Goal: Task Accomplishment & Management: Complete application form

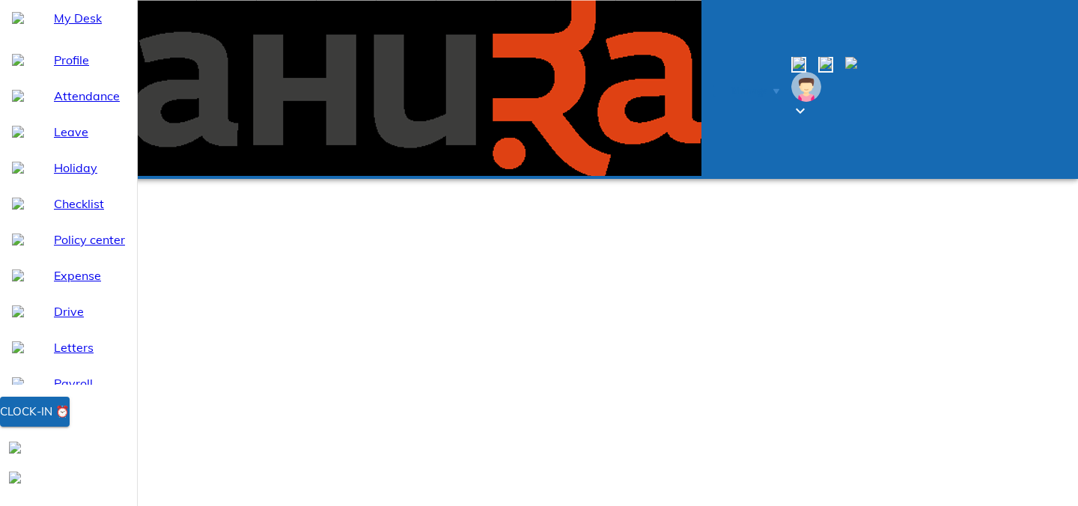
select select "9"
click at [61, 427] on button "Clock-in ⏰" at bounding box center [35, 412] width 70 height 30
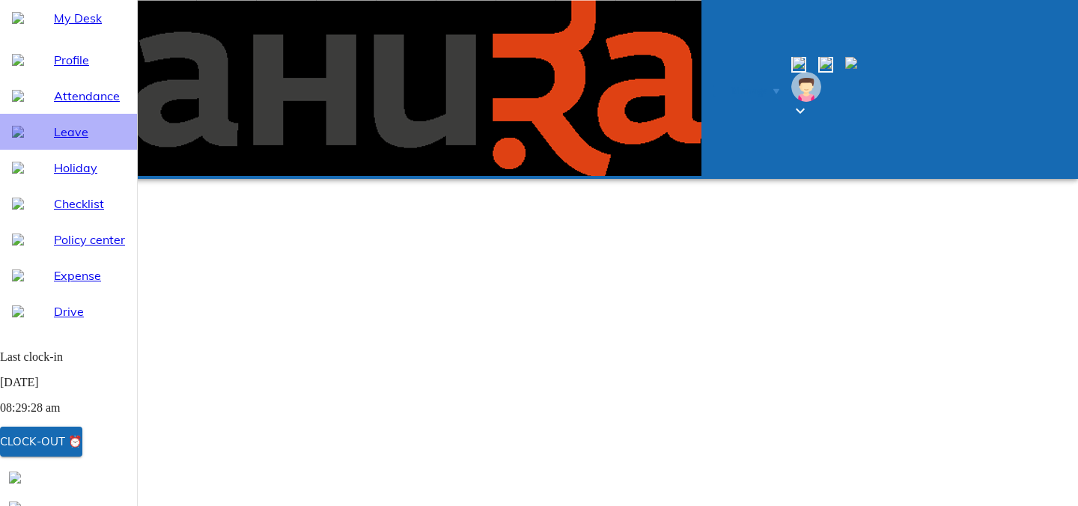
click at [30, 138] on div at bounding box center [33, 132] width 42 height 12
select select "9"
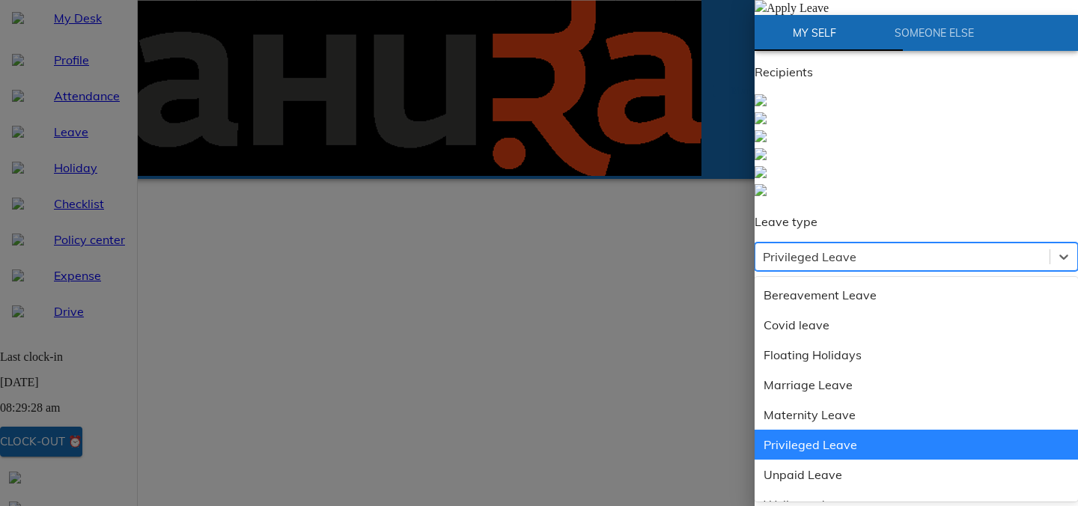
click at [915, 243] on div "Privileged Leave" at bounding box center [902, 256] width 294 height 27
click at [827, 430] on div "Privileged Leave" at bounding box center [915, 445] width 323 height 30
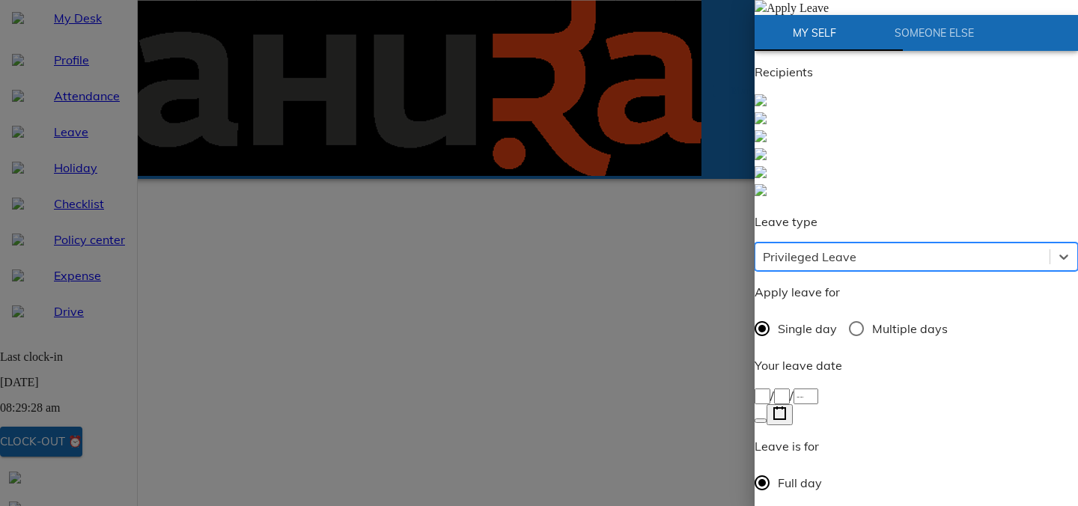
click at [810, 386] on div "/ /" at bounding box center [915, 395] width 323 height 18
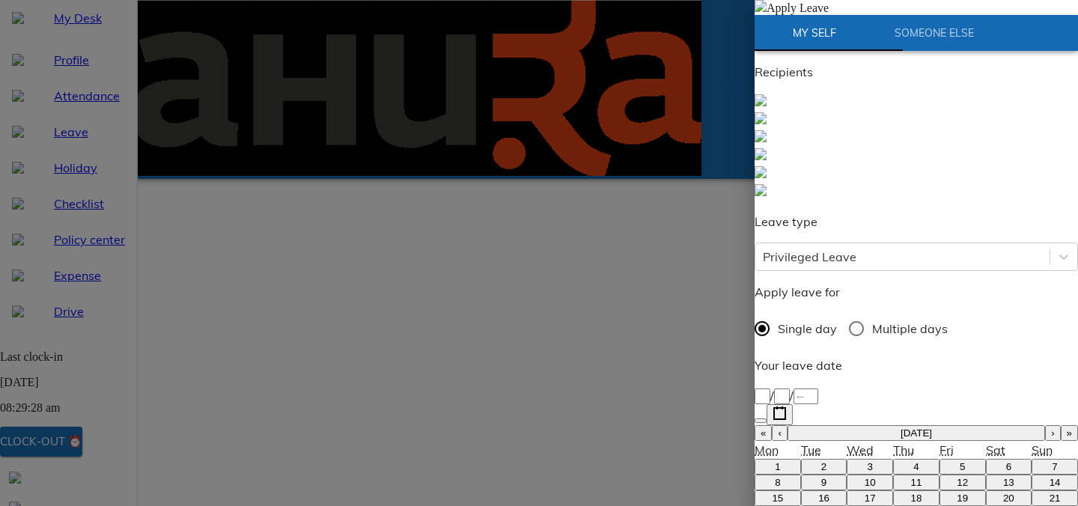
click at [867, 313] on input "Multiple days" at bounding box center [855, 328] width 31 height 31
radio input "true"
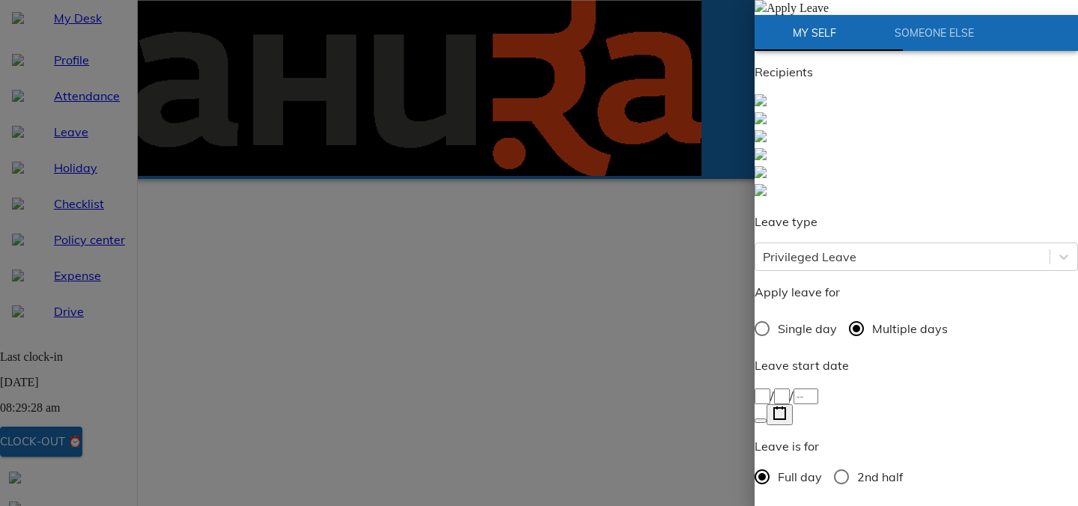
click at [785, 408] on rect "button" at bounding box center [779, 413] width 11 height 11
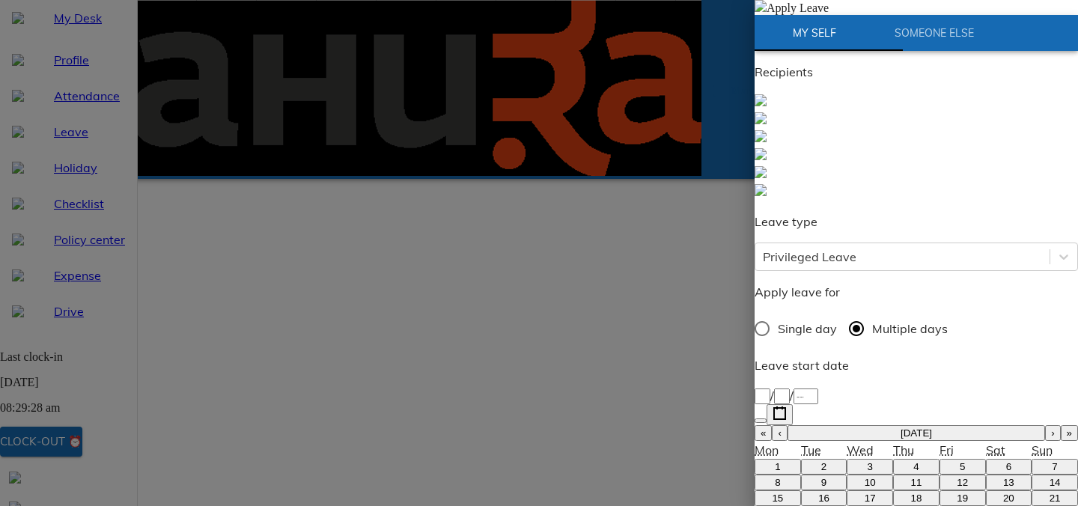
click at [1045, 425] on button "›" at bounding box center [1052, 433] width 15 height 16
click at [792, 490] on button "13" at bounding box center [777, 498] width 46 height 16
type input "[DATE]"
type input "13"
type input "10"
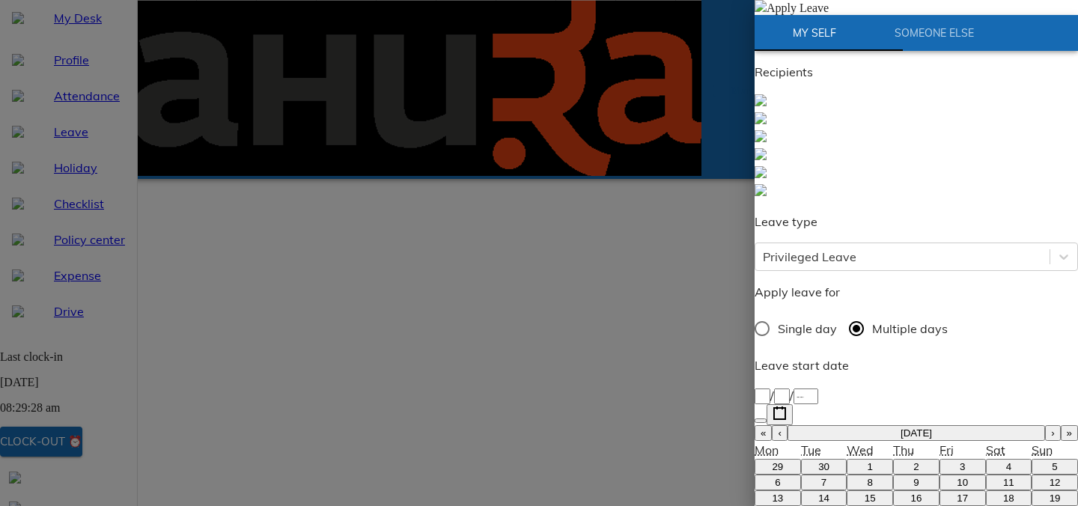
type input "2025"
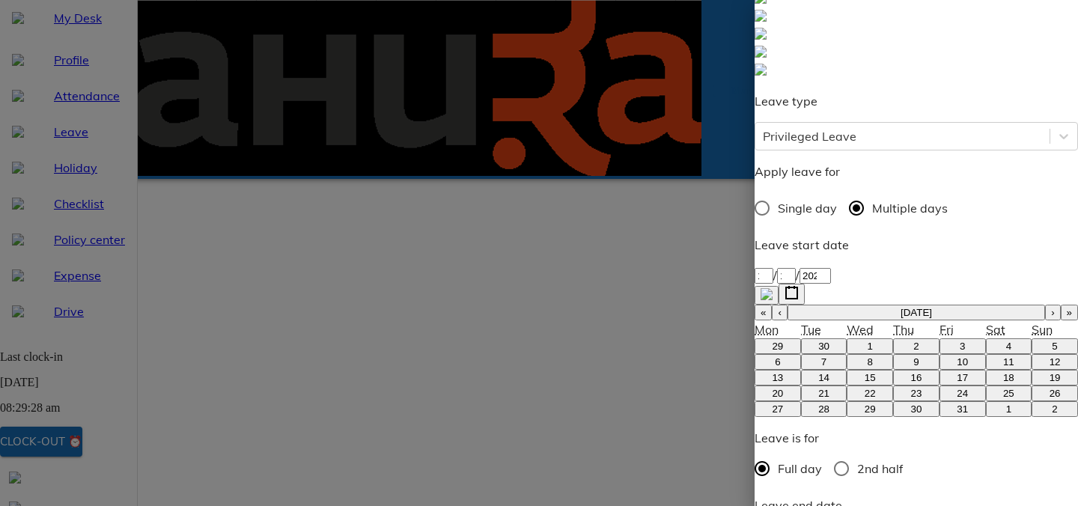
scroll to position [134, 0]
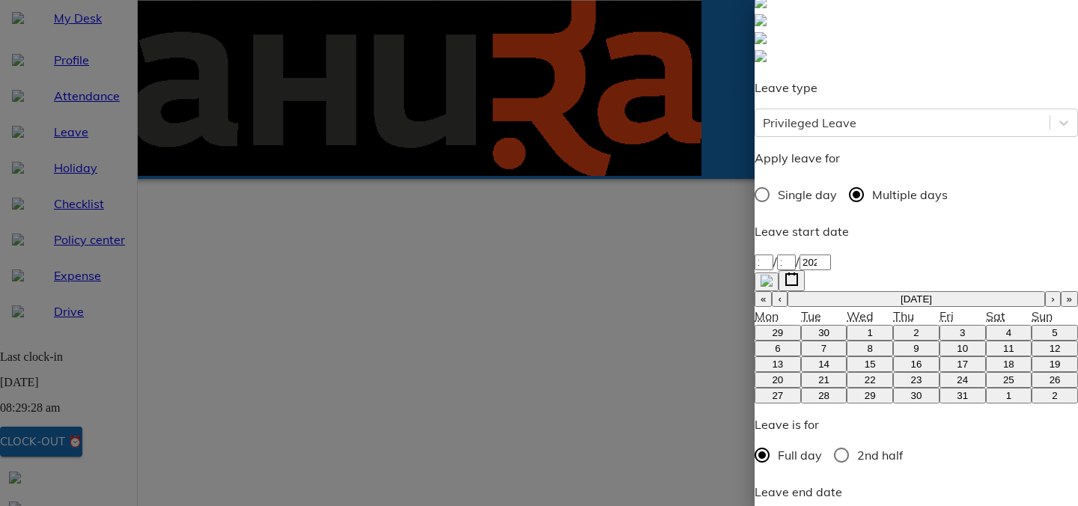
type input "[DATE]"
type input "17"
type input "10"
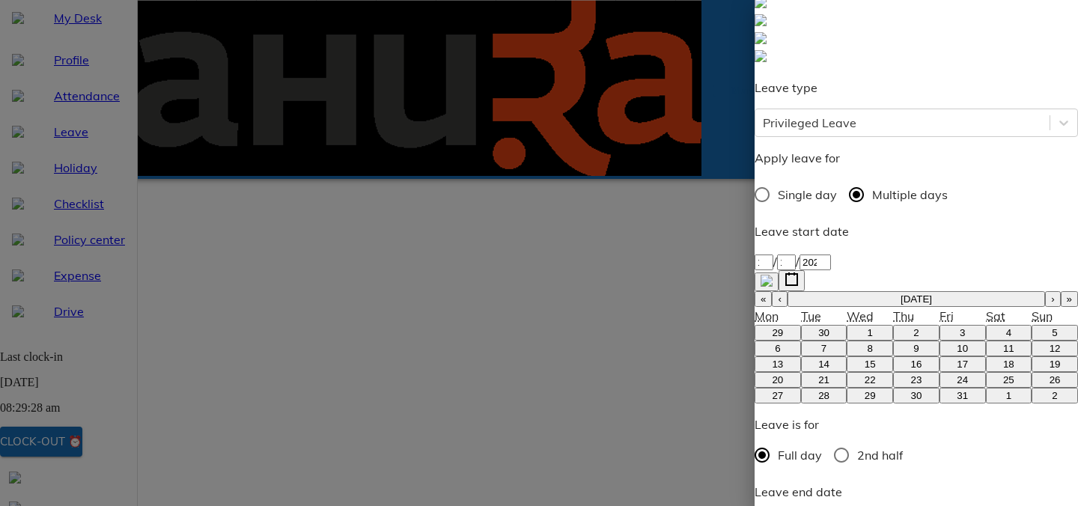
type input "2025"
type textarea "o"
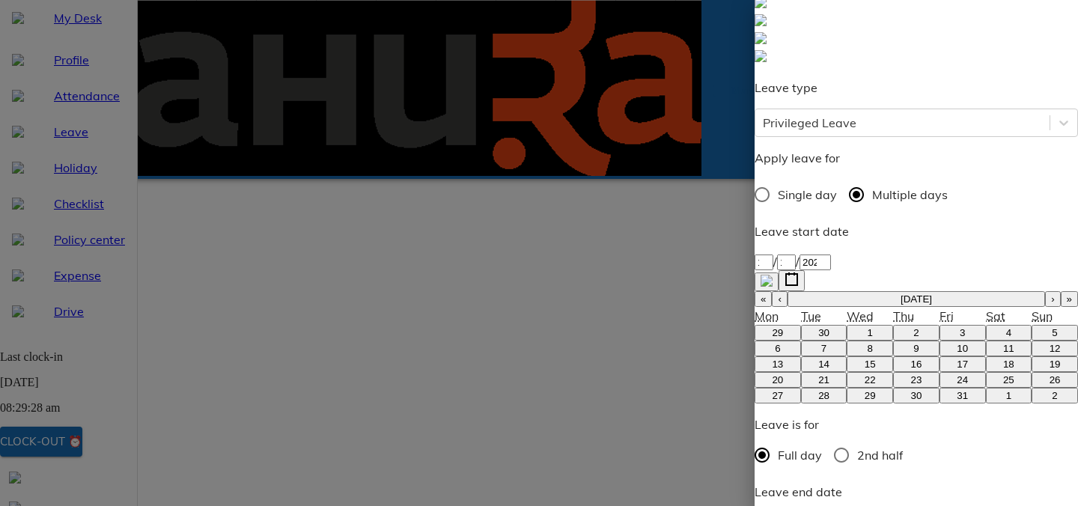
type textarea "x"
type textarea "on"
type textarea "x"
type textarea "on"
type textarea "x"
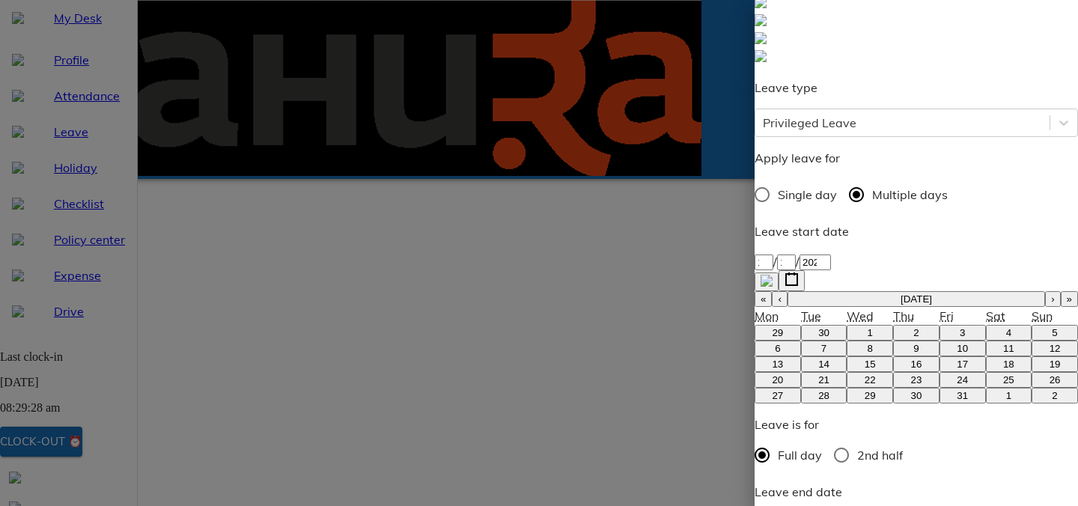
type textarea "on l"
type textarea "x"
type textarea "on le"
type textarea "x"
type textarea "on lea"
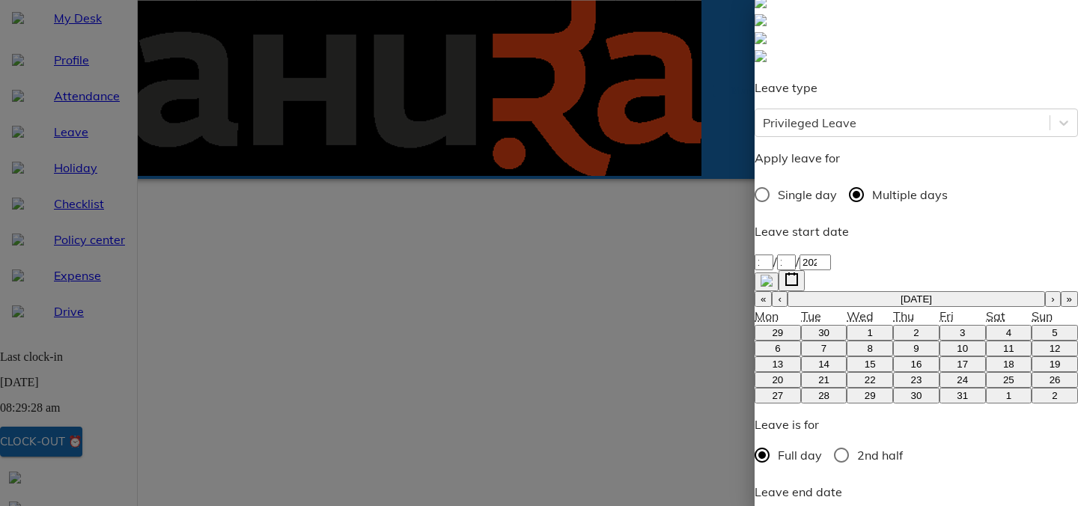
type textarea "x"
type textarea "on leav"
type textarea "x"
type textarea "on leave"
type textarea "x"
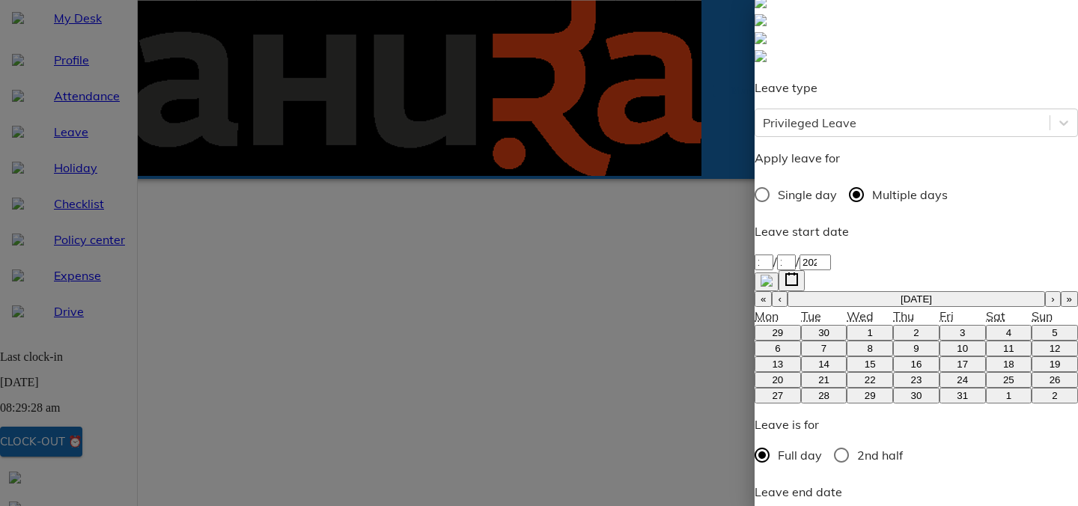
type textarea "on leave"
type textarea "x"
type textarea "on leave -"
type textarea "x"
type textarea "on leave -"
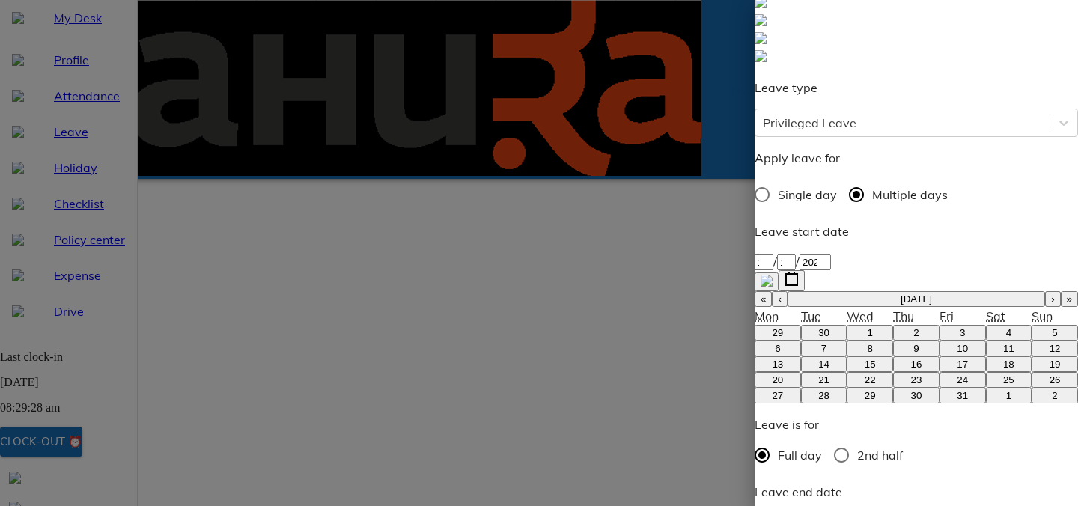
type textarea "x"
type textarea "on leave - t"
type textarea "x"
type textarea "on leave - tr"
type textarea "x"
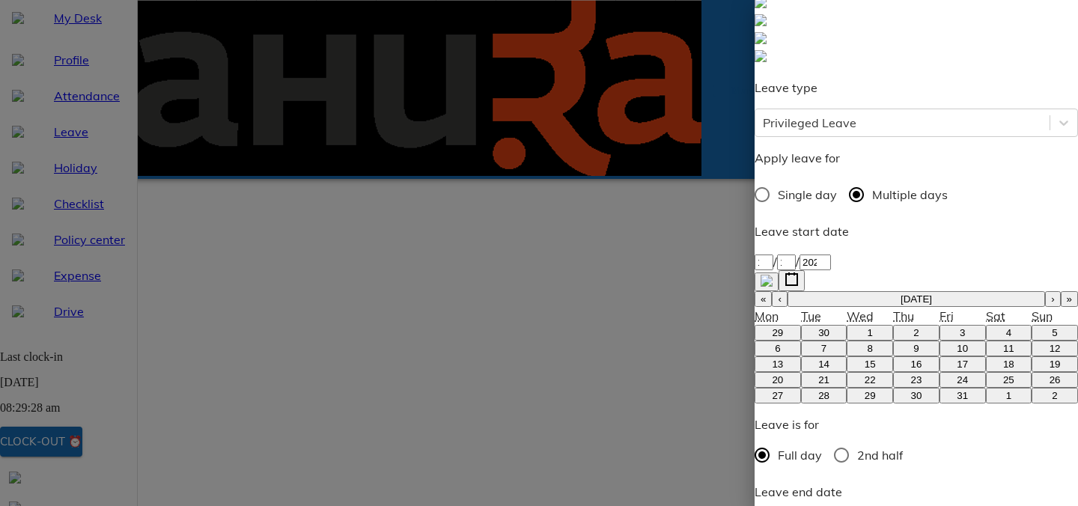
type textarea "on leave - tra"
type textarea "x"
type textarea "on leave - trav"
type textarea "x"
type textarea "on leave - trave"
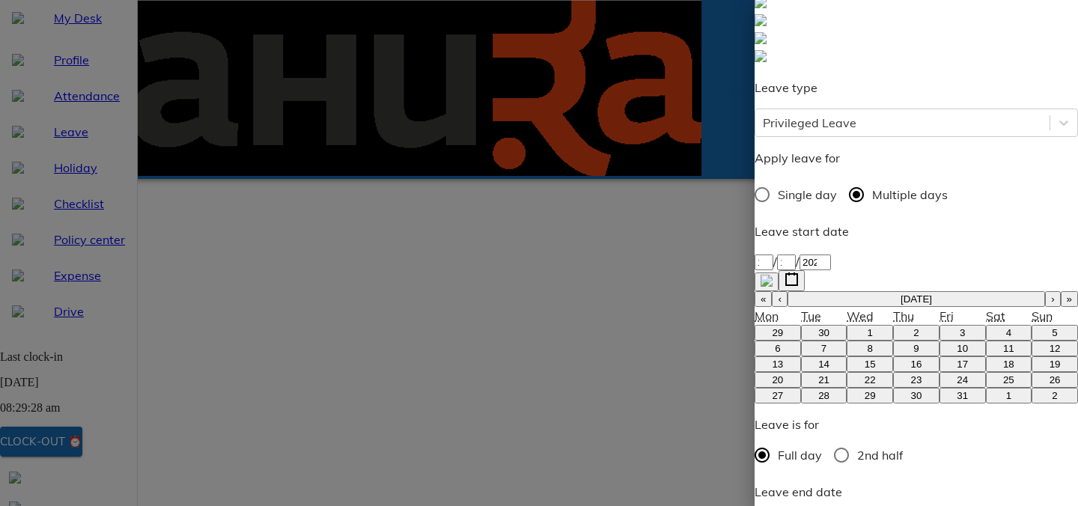
type textarea "x"
type textarea "on leave - travel"
type textarea "x"
type textarea "on leave - travell"
type textarea "x"
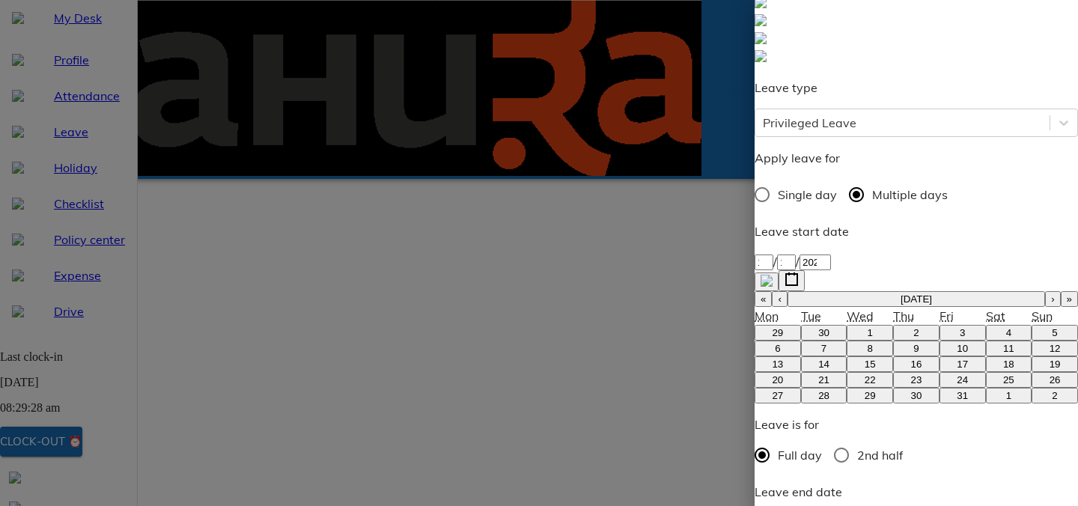
type textarea "on leave - travelli"
type textarea "x"
type textarea "on leave - travellin"
type textarea "x"
type textarea "on leave - travelling"
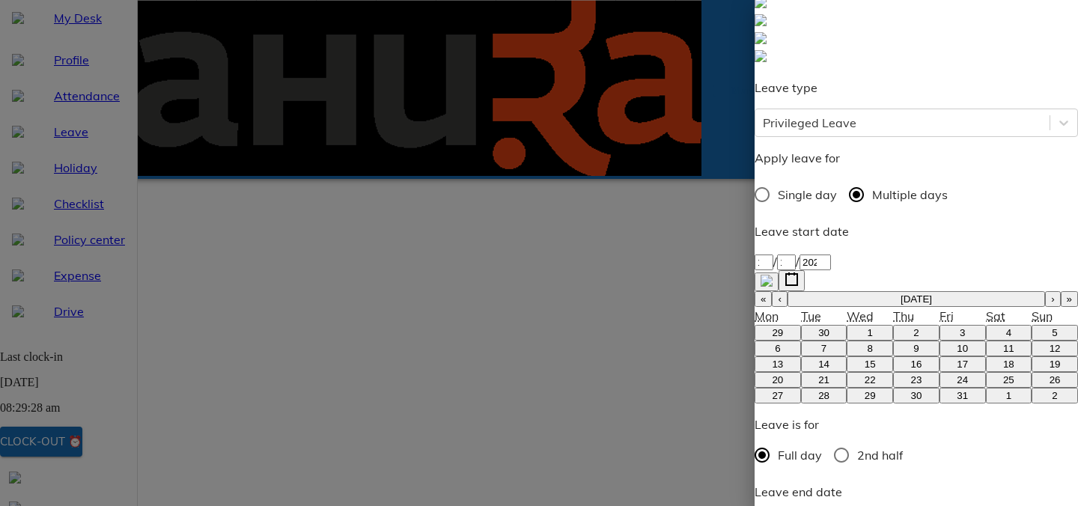
type textarea "x"
type textarea "on leave - travelling"
type textarea "x"
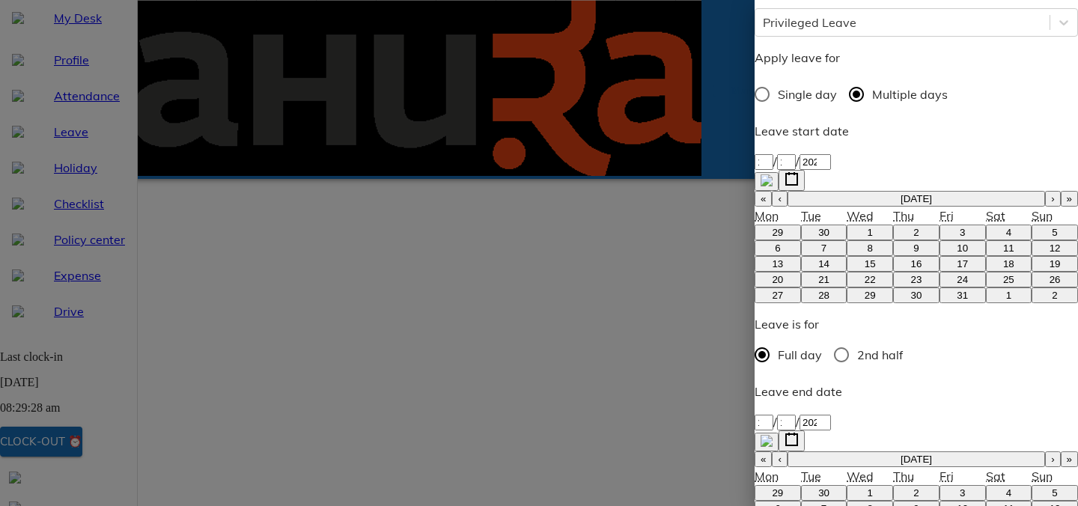
scroll to position [233, 0]
type textarea "on leave - travelling"
type textarea "x"
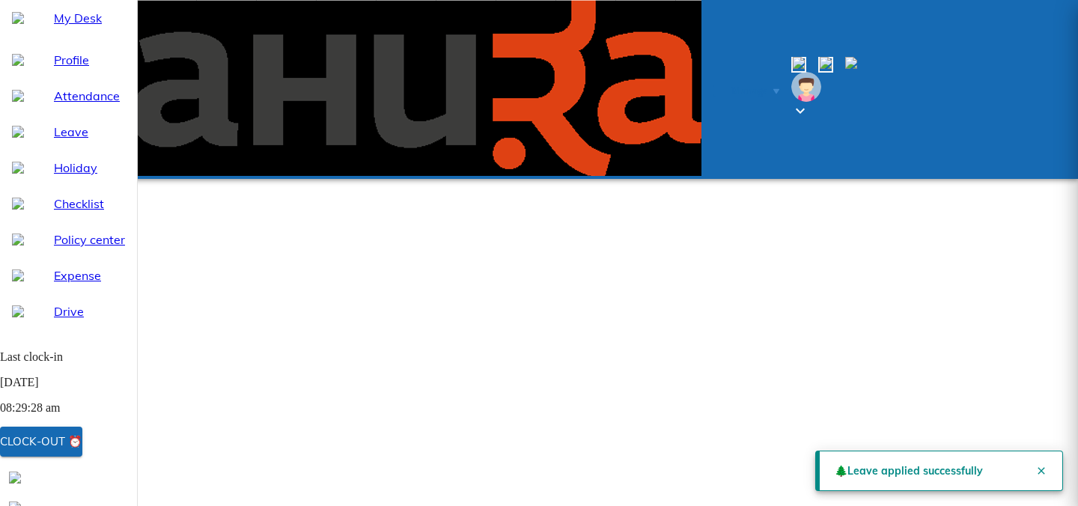
scroll to position [22, 0]
click at [60, 27] on span "My Desk" at bounding box center [89, 18] width 71 height 18
